Goal: Task Accomplishment & Management: Manage account settings

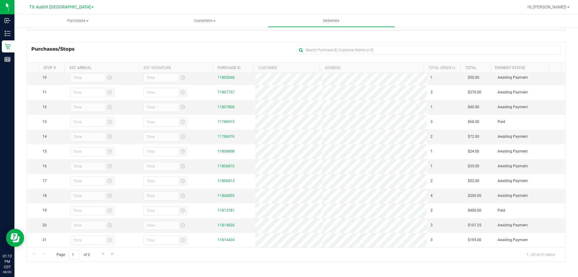
scroll to position [153, 0]
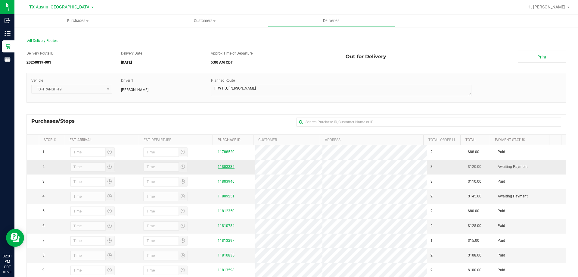
click at [225, 169] on link "11803335" at bounding box center [226, 166] width 17 height 4
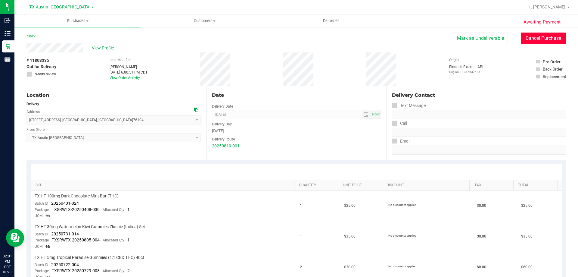
click at [547, 39] on button "Cancel Purchase" at bounding box center [543, 38] width 45 height 11
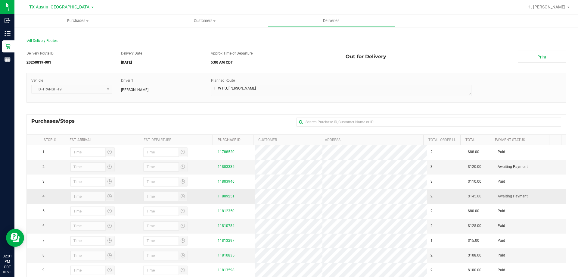
click at [229, 198] on link "11809251" at bounding box center [226, 196] width 17 height 4
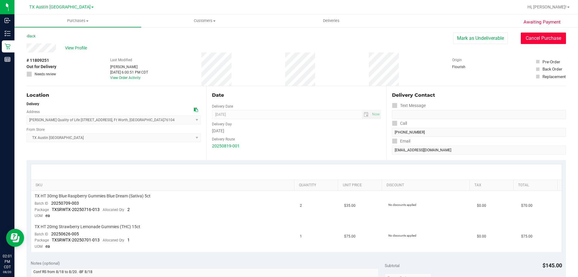
click at [543, 39] on button "Cancel Purchase" at bounding box center [543, 38] width 45 height 11
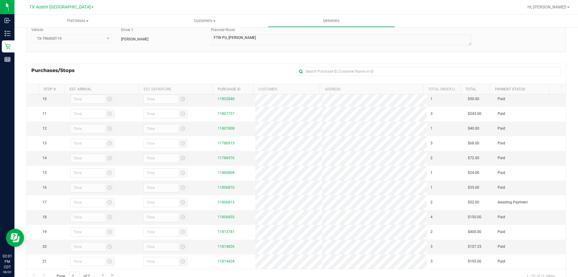
scroll to position [73, 0]
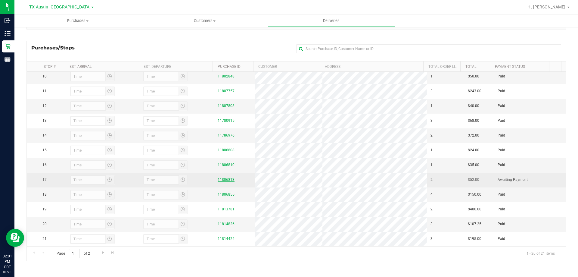
click at [225, 177] on link "11806813" at bounding box center [226, 179] width 17 height 4
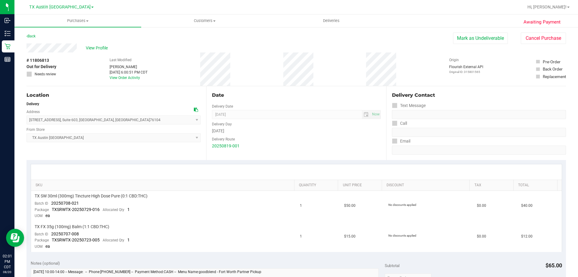
click at [543, 26] on ul "Purchases Summary of purchases Fulfillment All purchases Customers All customer…" at bounding box center [303, 20] width 578 height 13
click at [546, 39] on button "Cancel Purchase" at bounding box center [543, 38] width 45 height 11
